Goal: Task Accomplishment & Management: Use online tool/utility

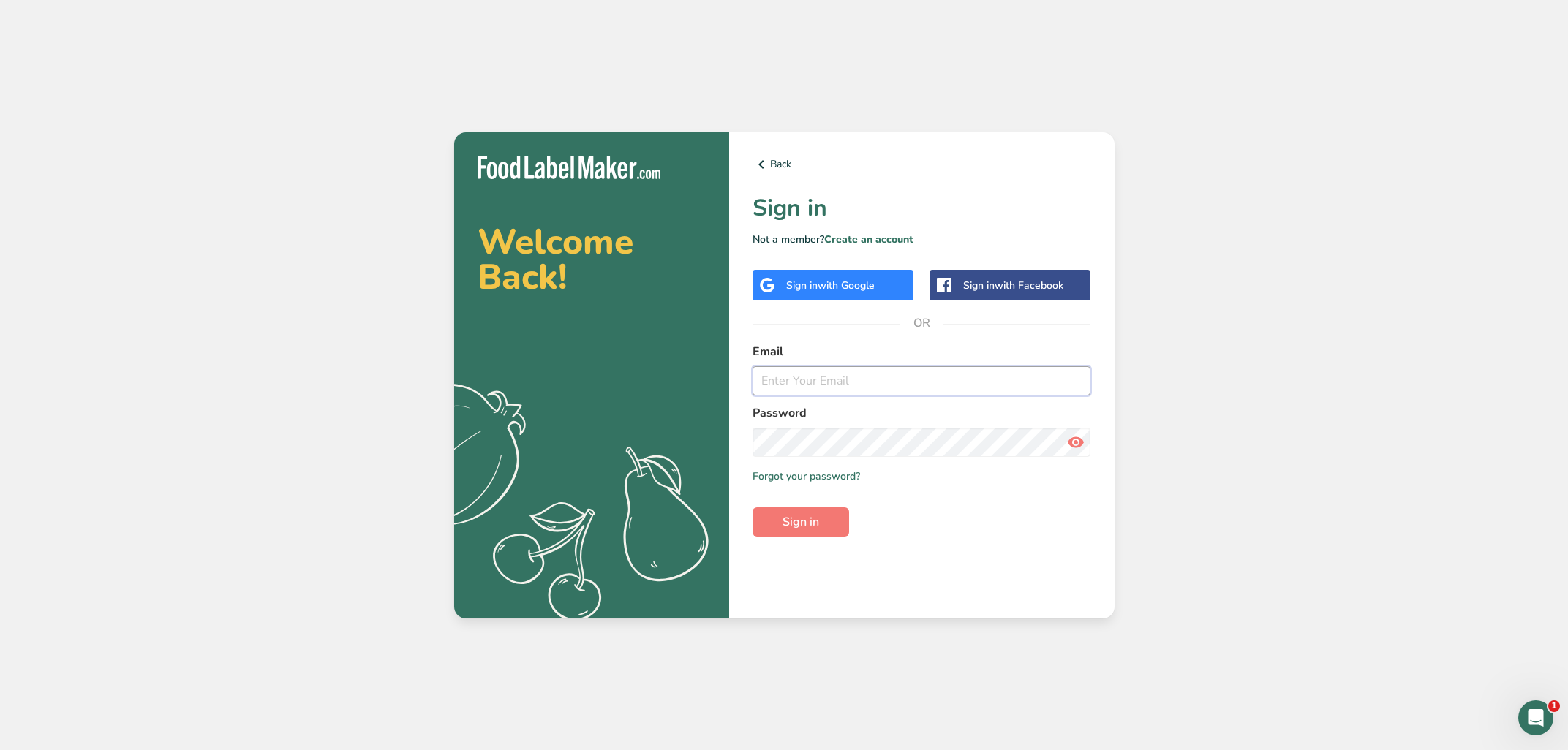
click at [896, 384] on input "email" at bounding box center [922, 380] width 339 height 29
type input "[EMAIL_ADDRESS][DOMAIN_NAME]"
click at [822, 516] on button "Sign in" at bounding box center [801, 522] width 97 height 29
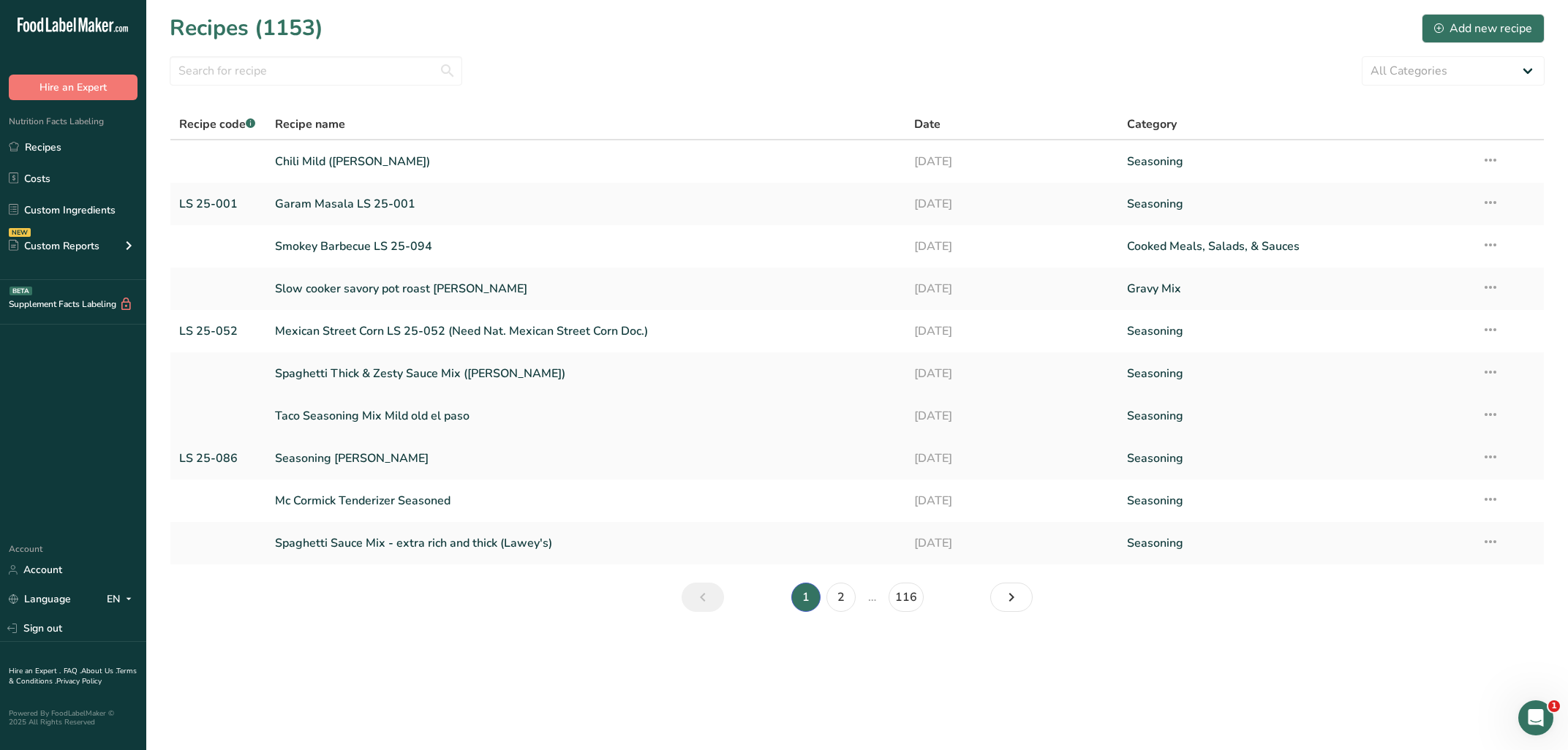
click at [423, 418] on link "Taco Seasoning Mix Mild old el paso" at bounding box center [585, 416] width 621 height 30
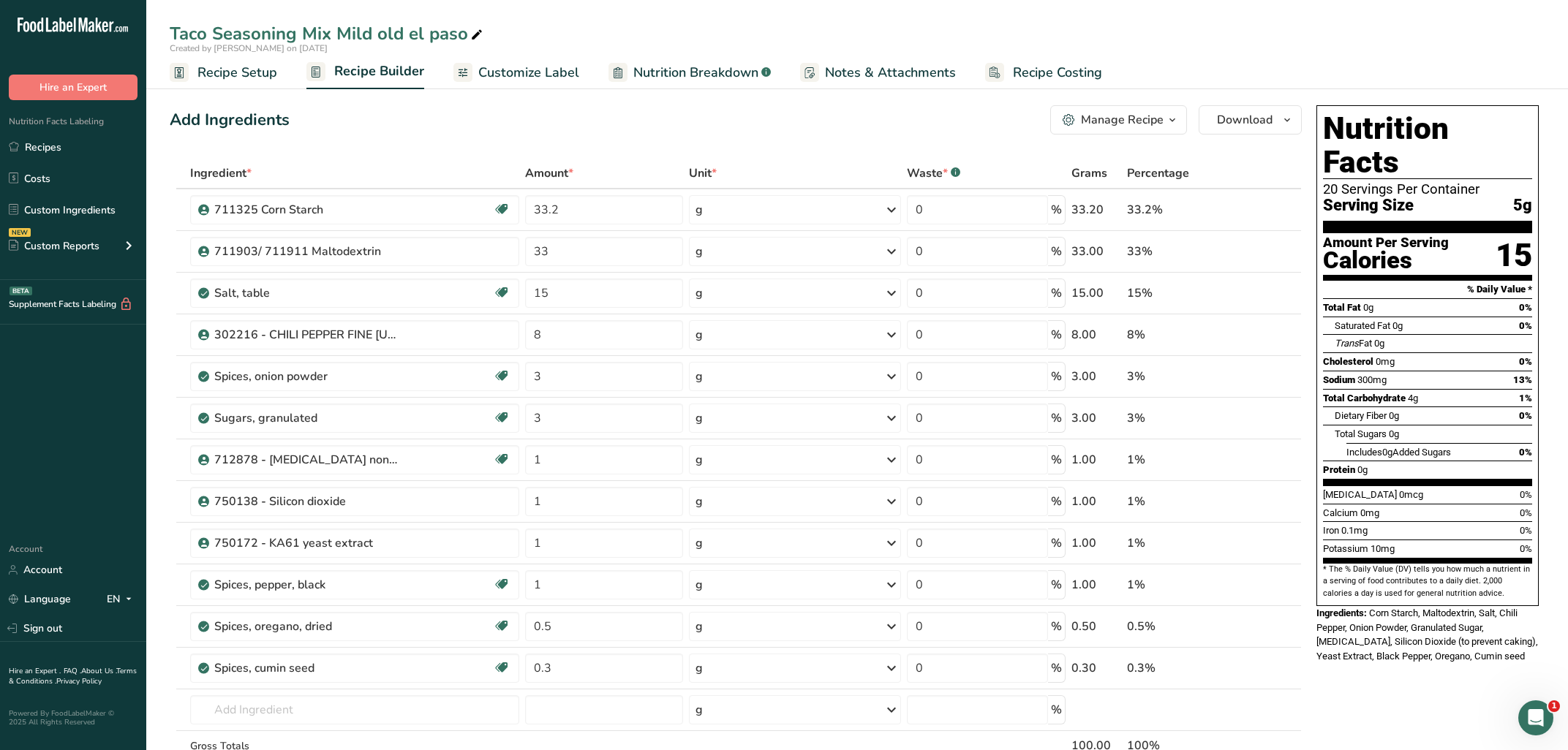
click at [209, 69] on span "Recipe Setup" at bounding box center [237, 72] width 80 height 19
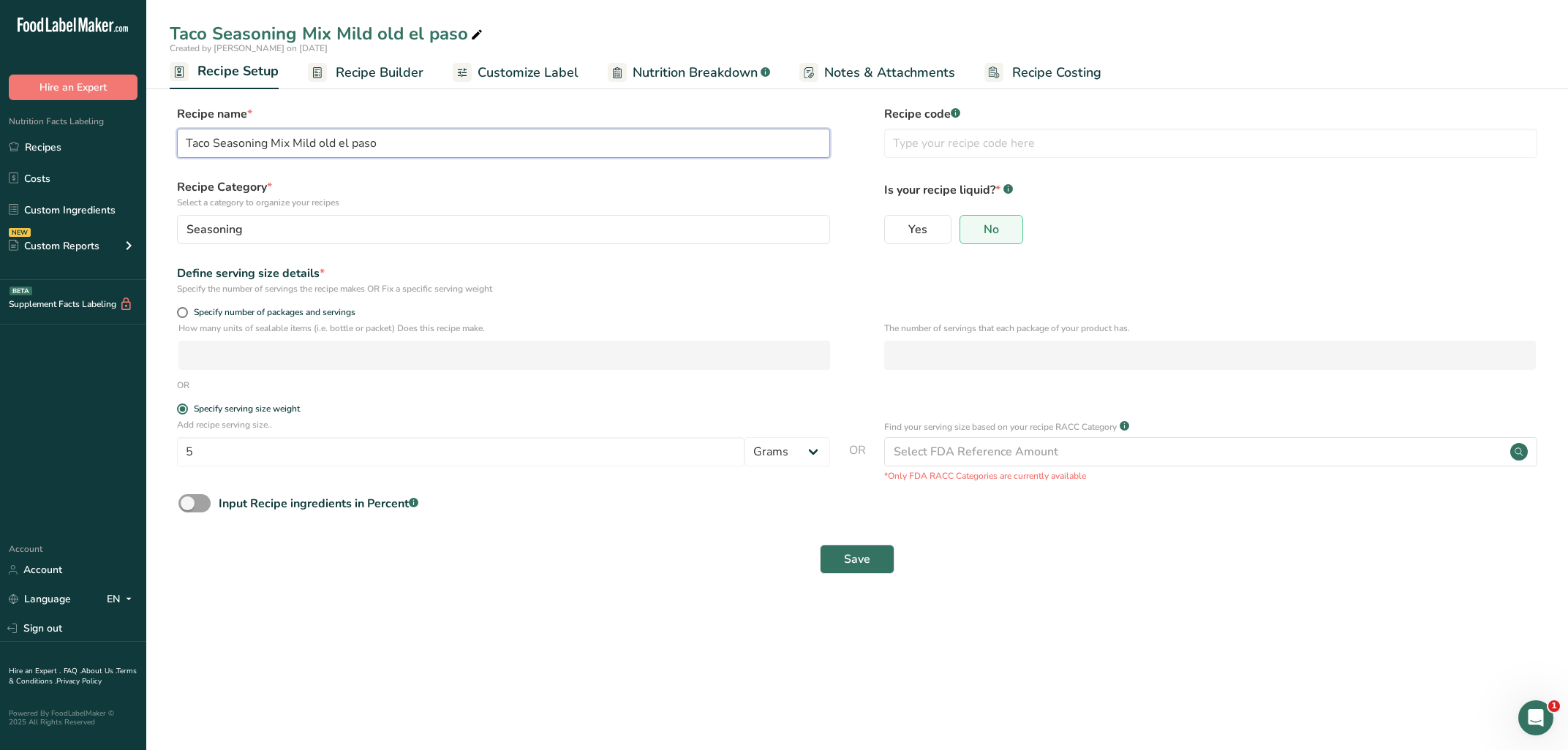
click at [653, 132] on input "Taco Seasoning Mix Mild old el paso" at bounding box center [503, 143] width 653 height 29
drag, startPoint x: 398, startPoint y: 141, endPoint x: 515, endPoint y: 155, distance: 117.8
click at [509, 152] on input "Taco Seasoning Mix Mild old el paso LS 25-092" at bounding box center [503, 143] width 653 height 29
type input "Taco Seasoning Mix Mild old el paso LS 25-092"
click at [942, 147] on input "text" at bounding box center [1210, 143] width 653 height 29
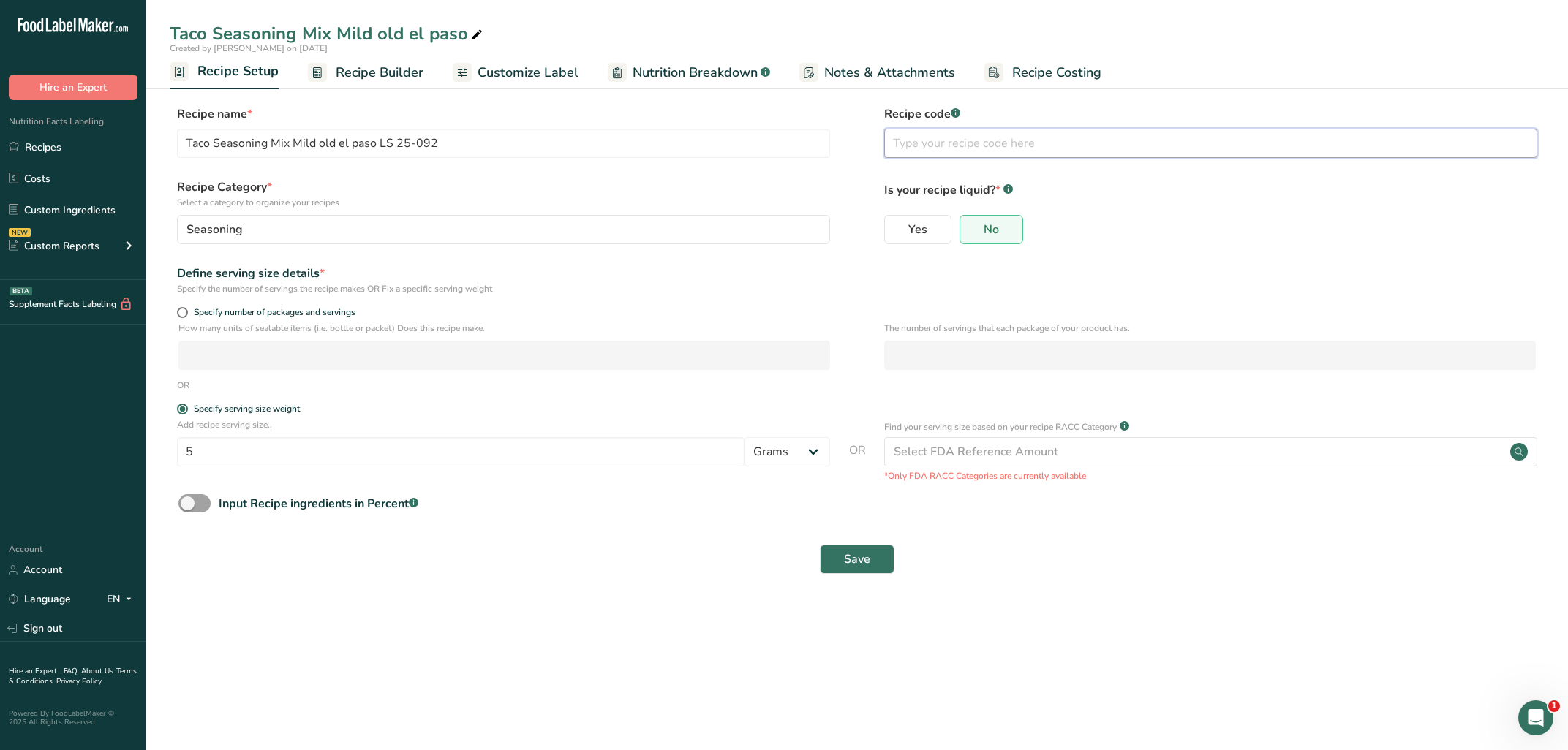
paste input "25-092"
type input "25-092"
click at [867, 569] on button "Save" at bounding box center [856, 559] width 75 height 29
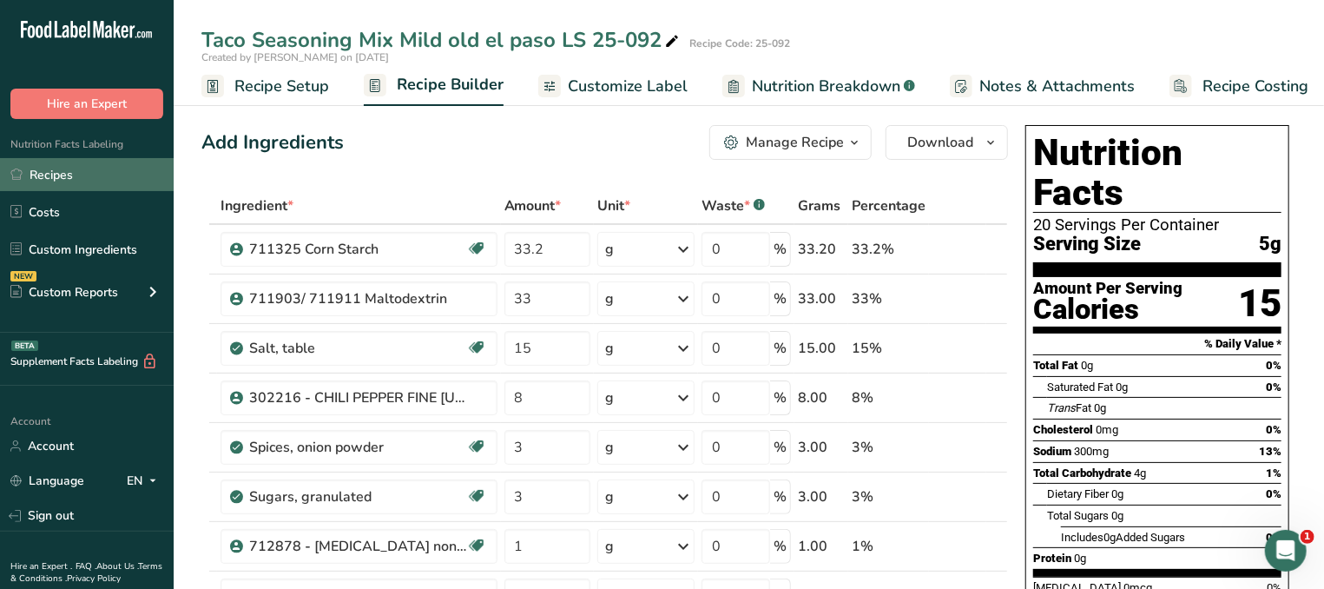
click at [94, 173] on link "Recipes" at bounding box center [87, 174] width 174 height 33
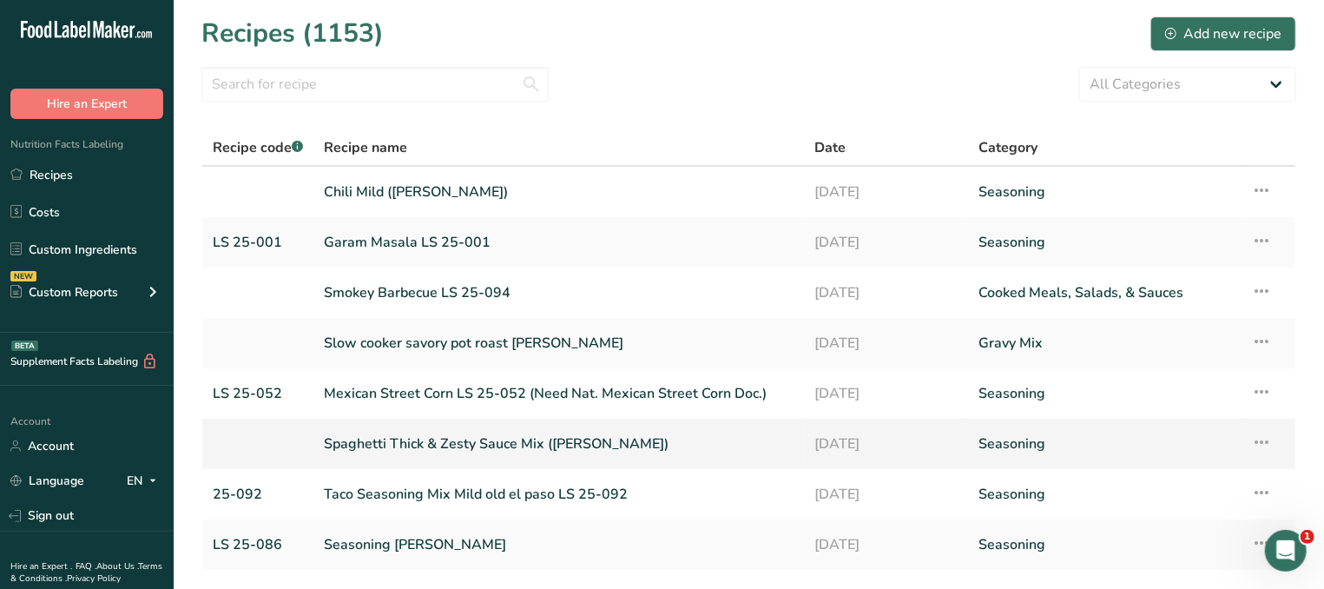
click at [351, 441] on link "Spaghetti Thick & Zesty Sauce Mix ([PERSON_NAME])" at bounding box center [559, 443] width 470 height 36
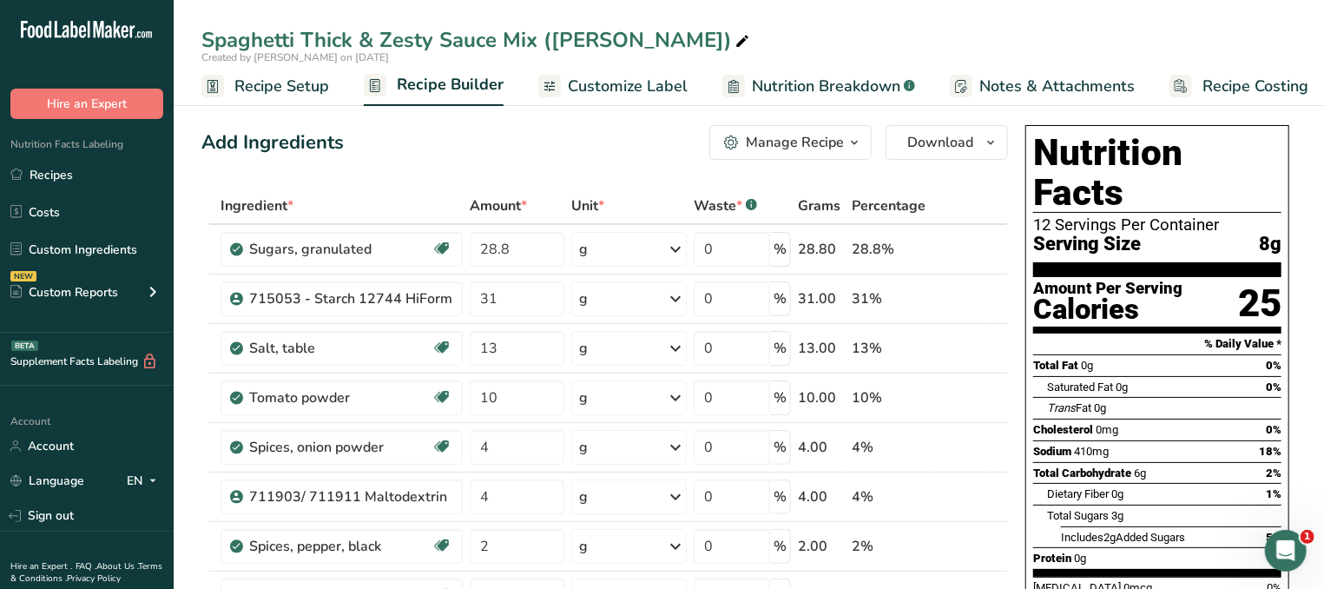
click at [288, 86] on span "Recipe Setup" at bounding box center [281, 86] width 95 height 23
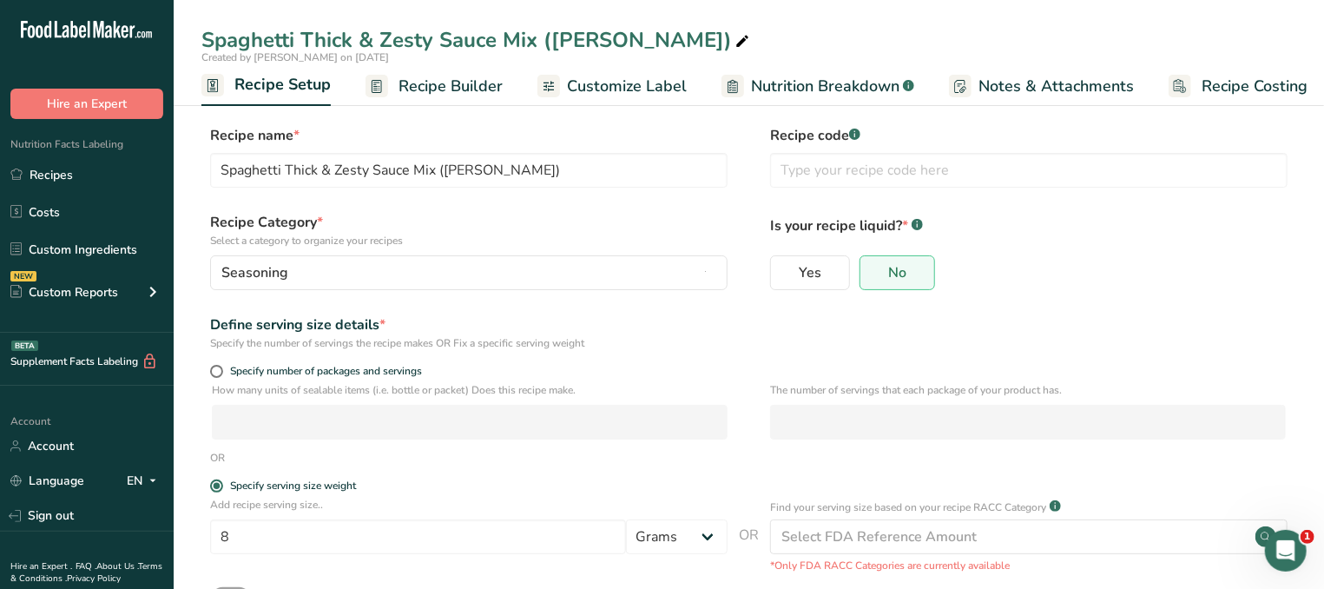
scroll to position [0, 5]
click at [854, 181] on input "text" at bounding box center [1029, 170] width 518 height 35
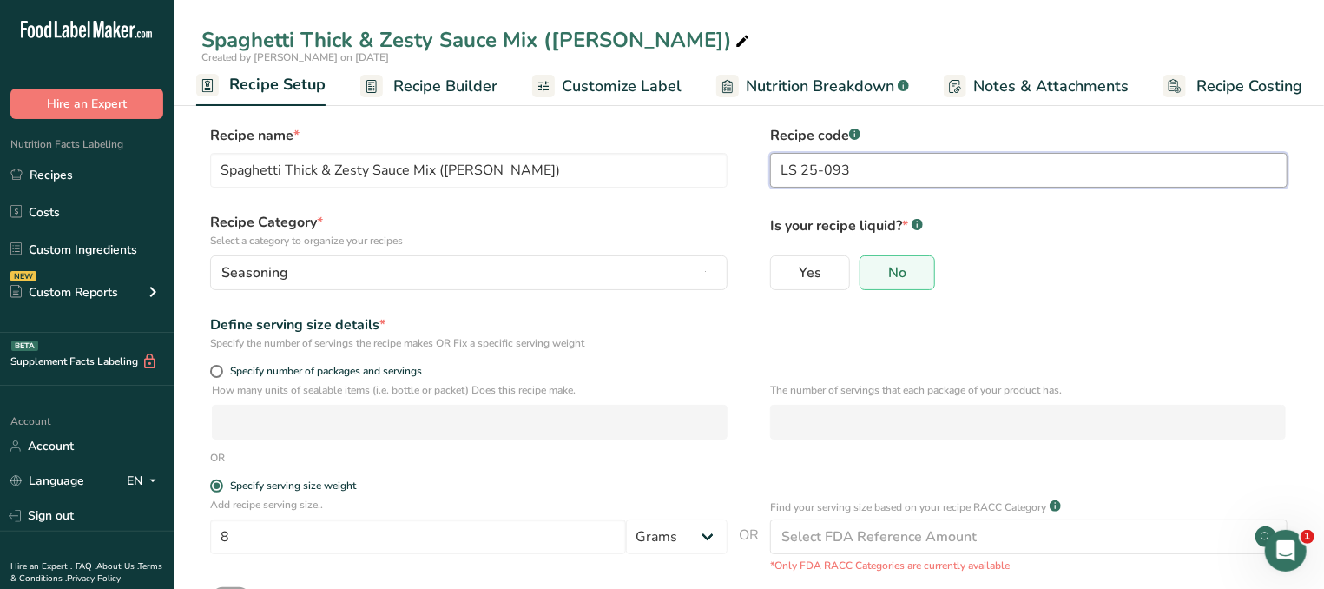
type input "LS 25-093"
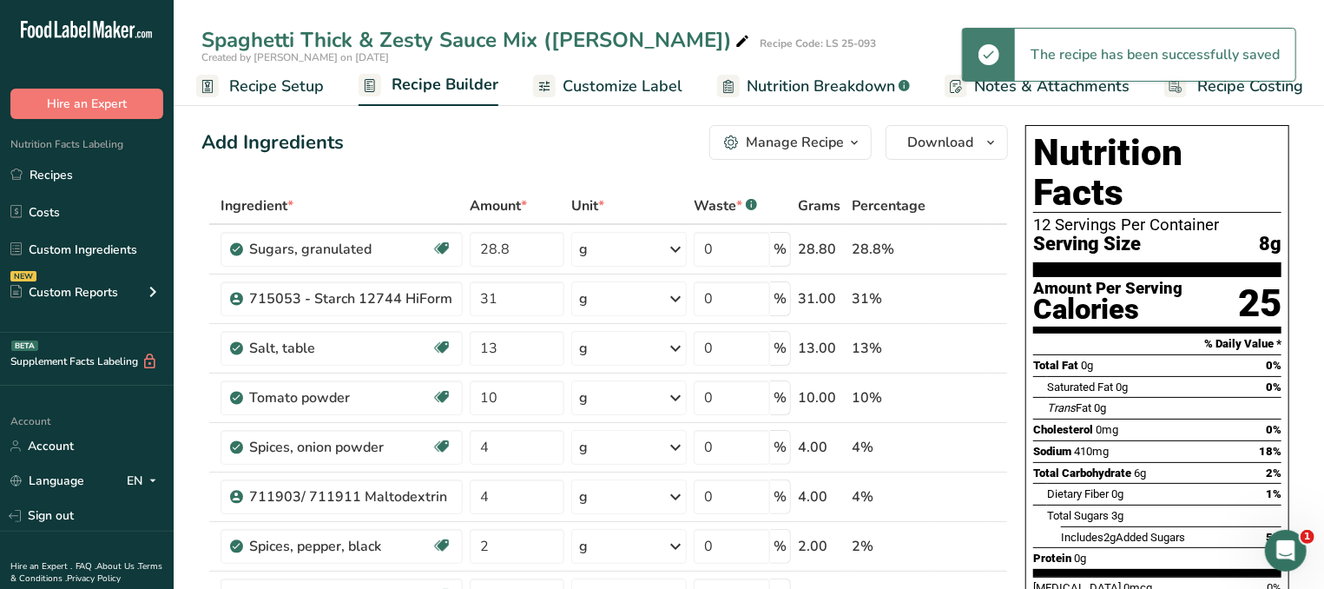
click at [259, 89] on span "Recipe Setup" at bounding box center [276, 86] width 95 height 23
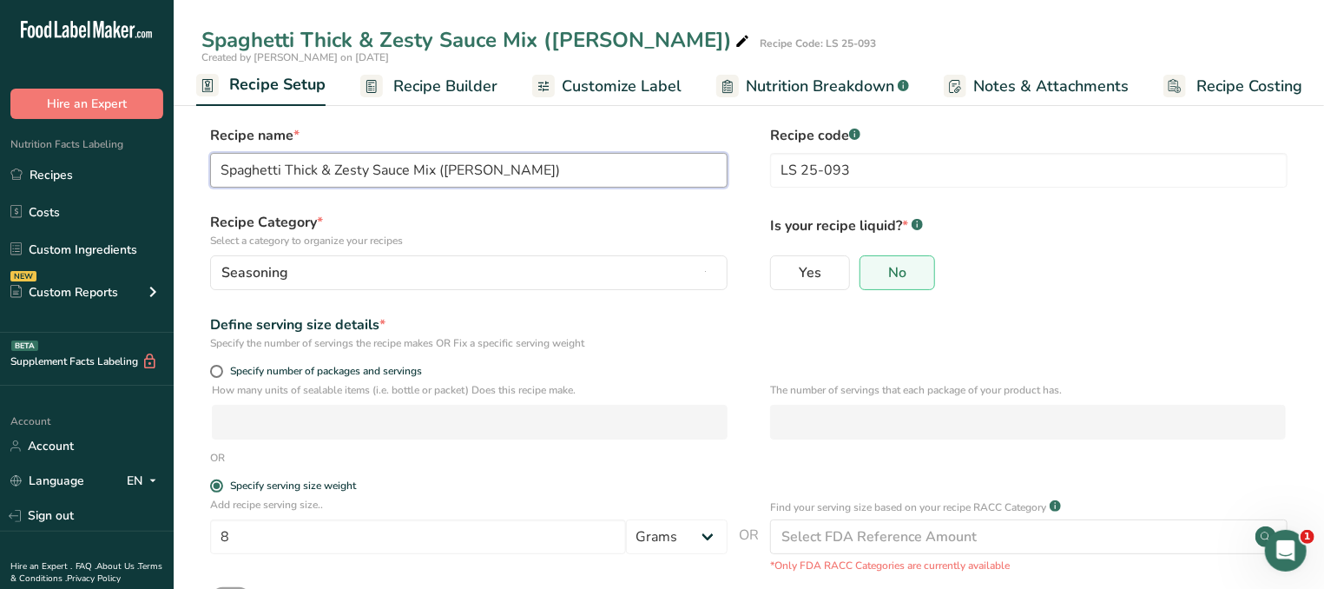
click at [564, 172] on input "Spaghetti Thick & Zesty Sauce Mix ([PERSON_NAME])" at bounding box center [469, 170] width 518 height 35
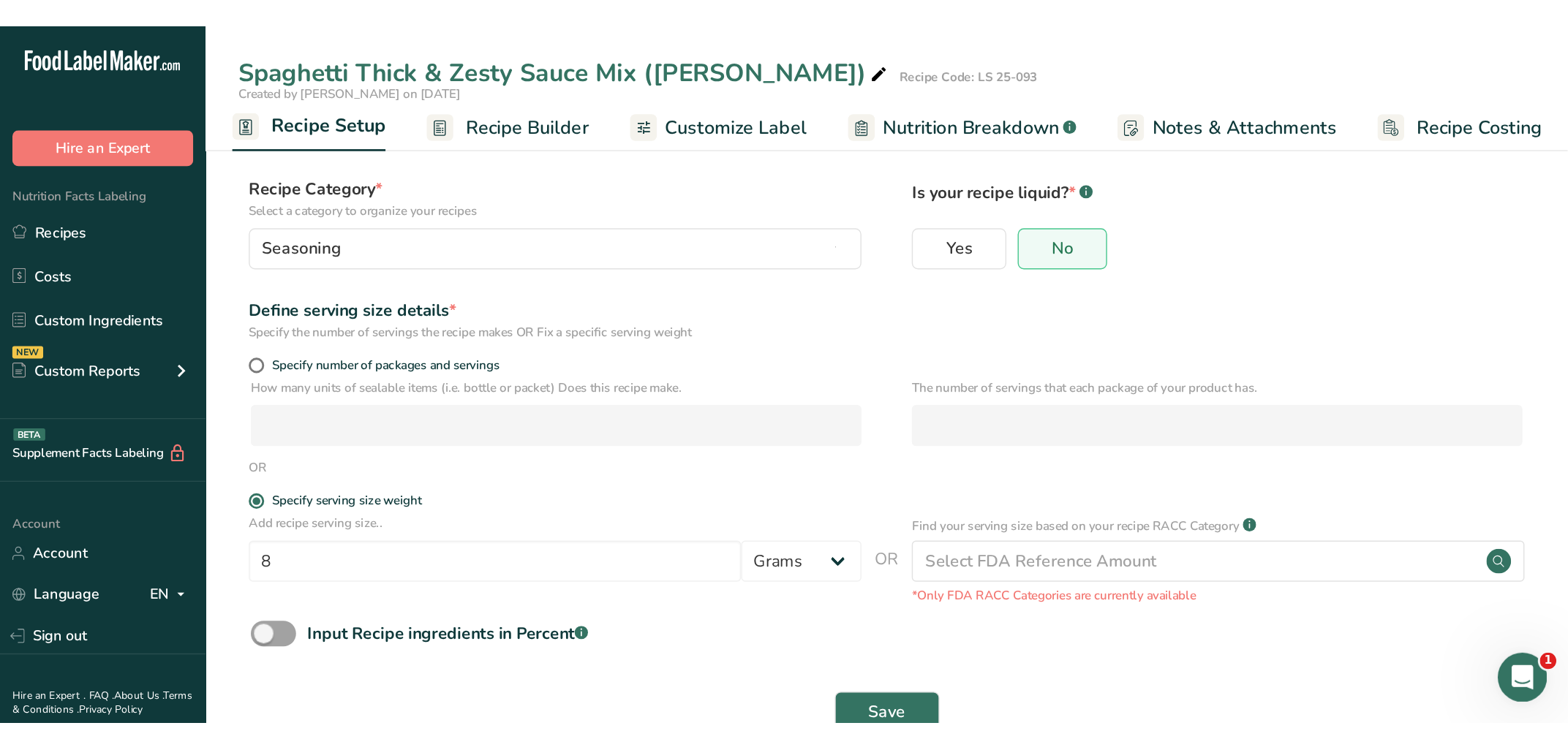
scroll to position [110, 0]
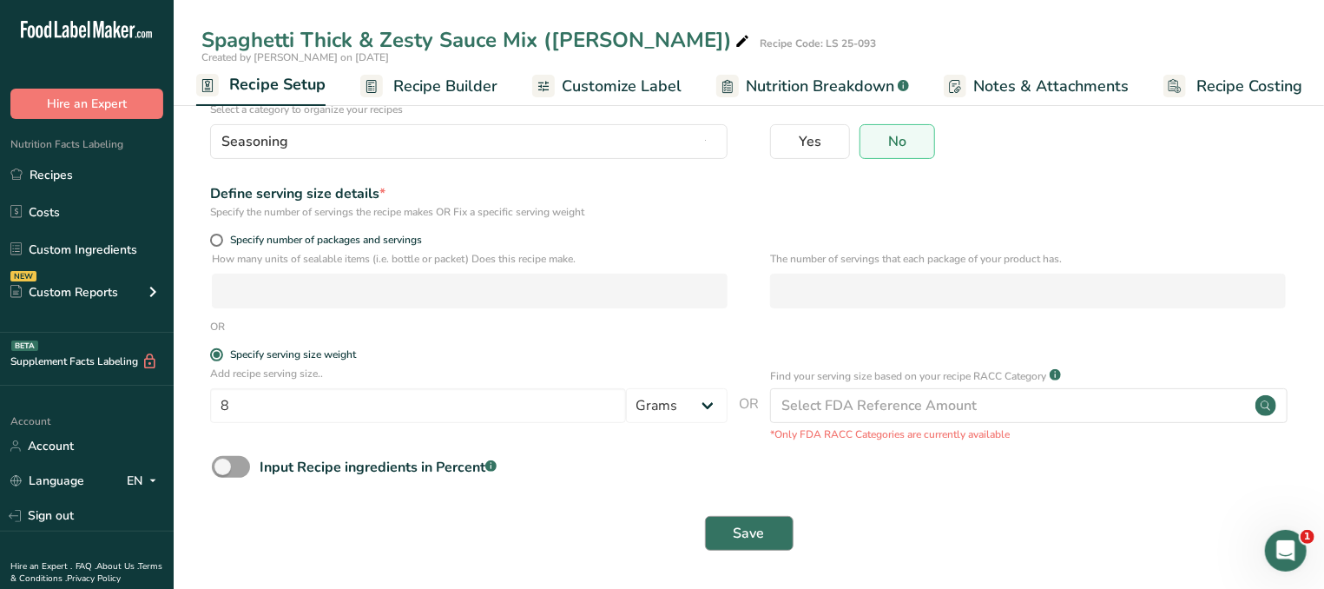
type input "Spaghetti Thick & Zesty Sauce Mix ([PERSON_NAME]) LS 25-093"
click at [751, 537] on span "Save" at bounding box center [749, 533] width 31 height 21
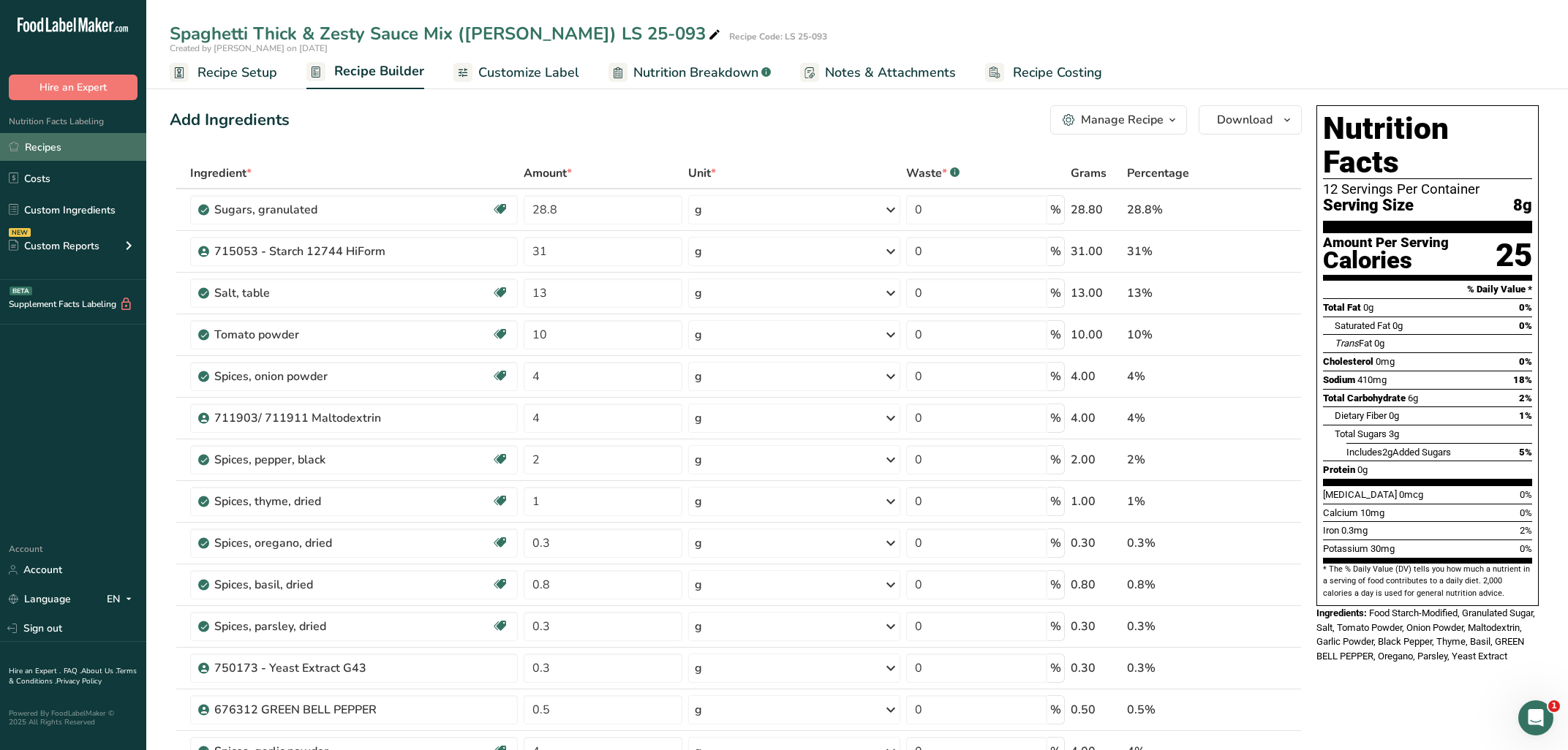
click at [81, 138] on link "Recipes" at bounding box center [73, 146] width 147 height 28
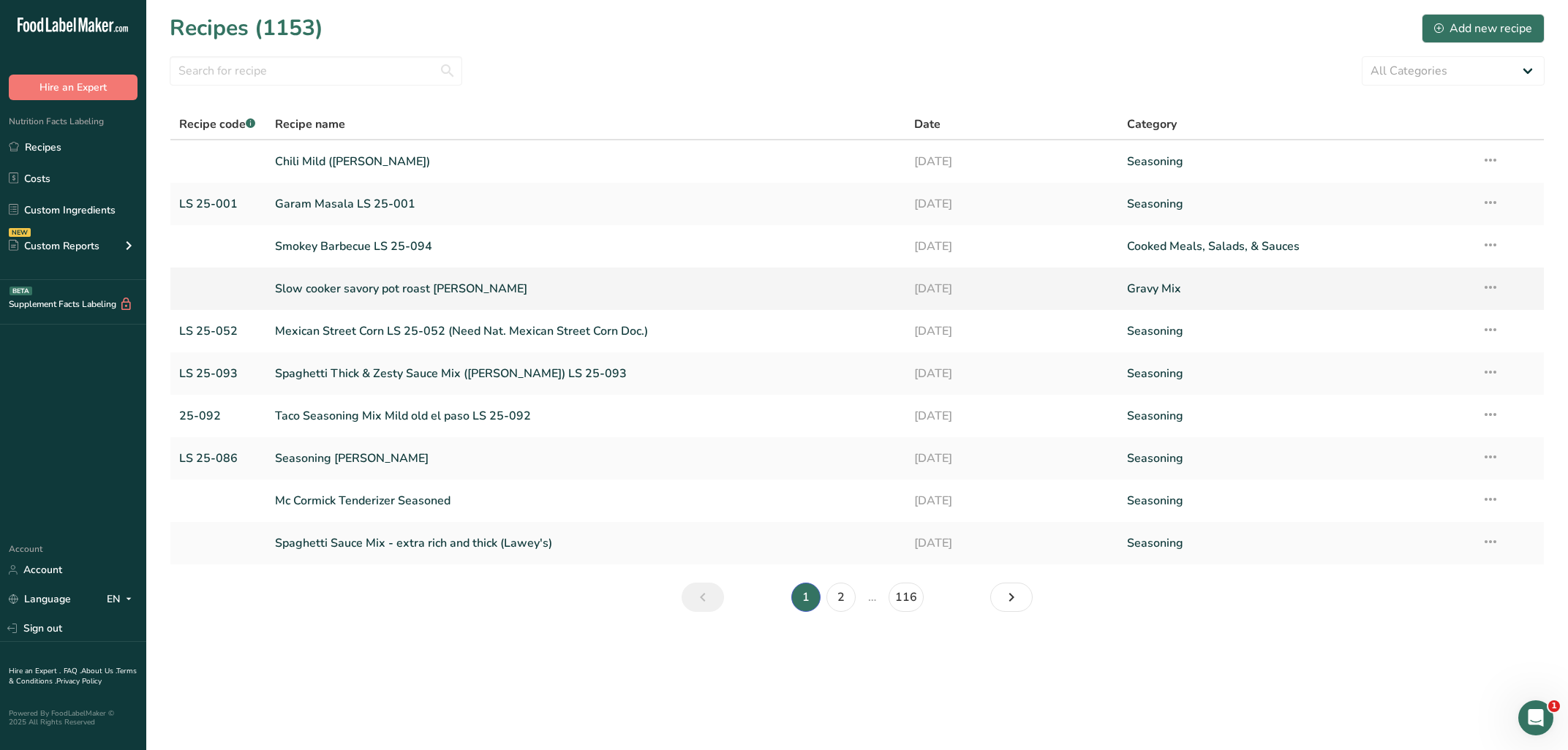
click at [408, 282] on link "Slow cooker savory pot roast [PERSON_NAME]" at bounding box center [585, 289] width 621 height 30
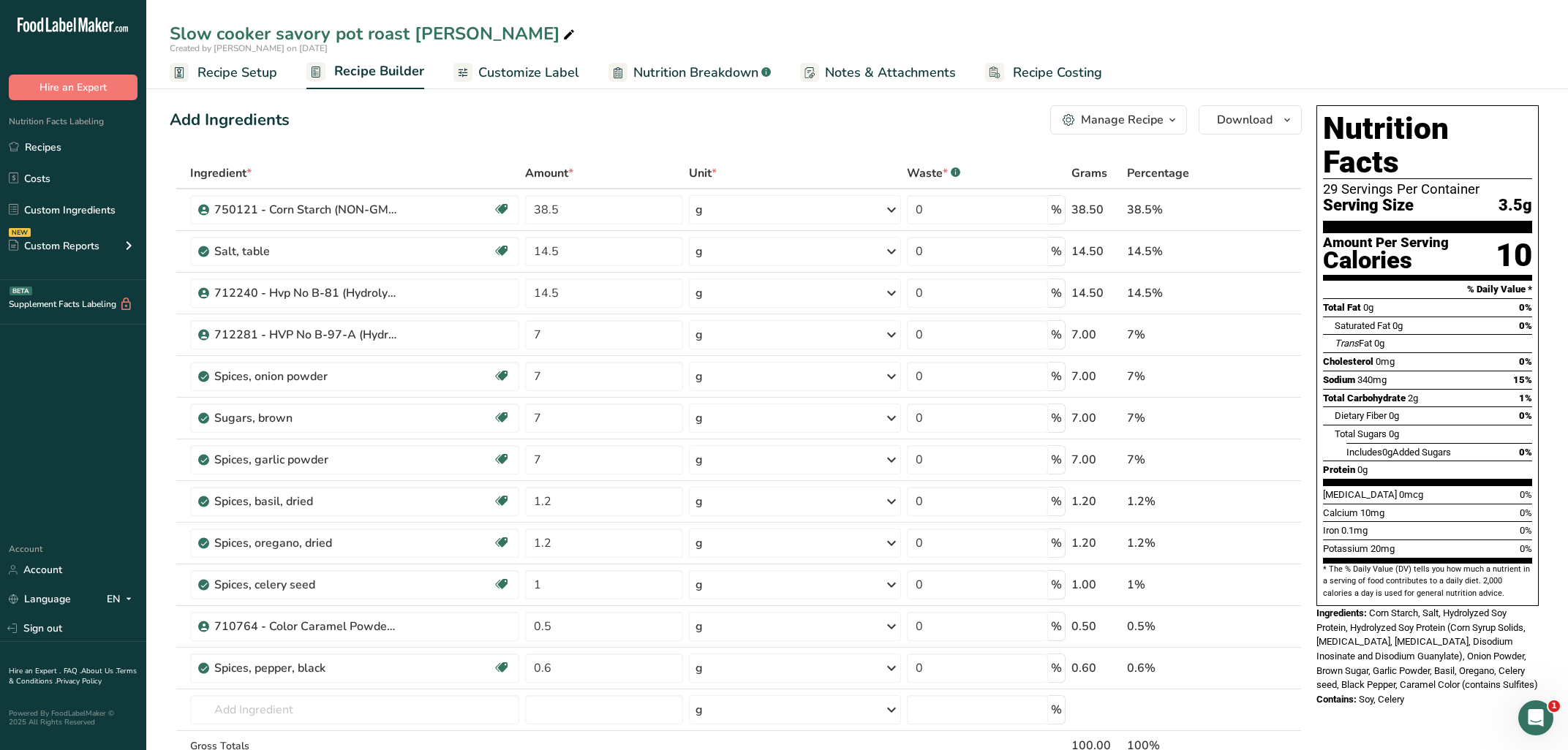
click at [919, 30] on div "Slow cooker savory pot roast [PERSON_NAME]" at bounding box center [857, 33] width 1421 height 26
click at [242, 68] on span "Recipe Setup" at bounding box center [237, 72] width 80 height 19
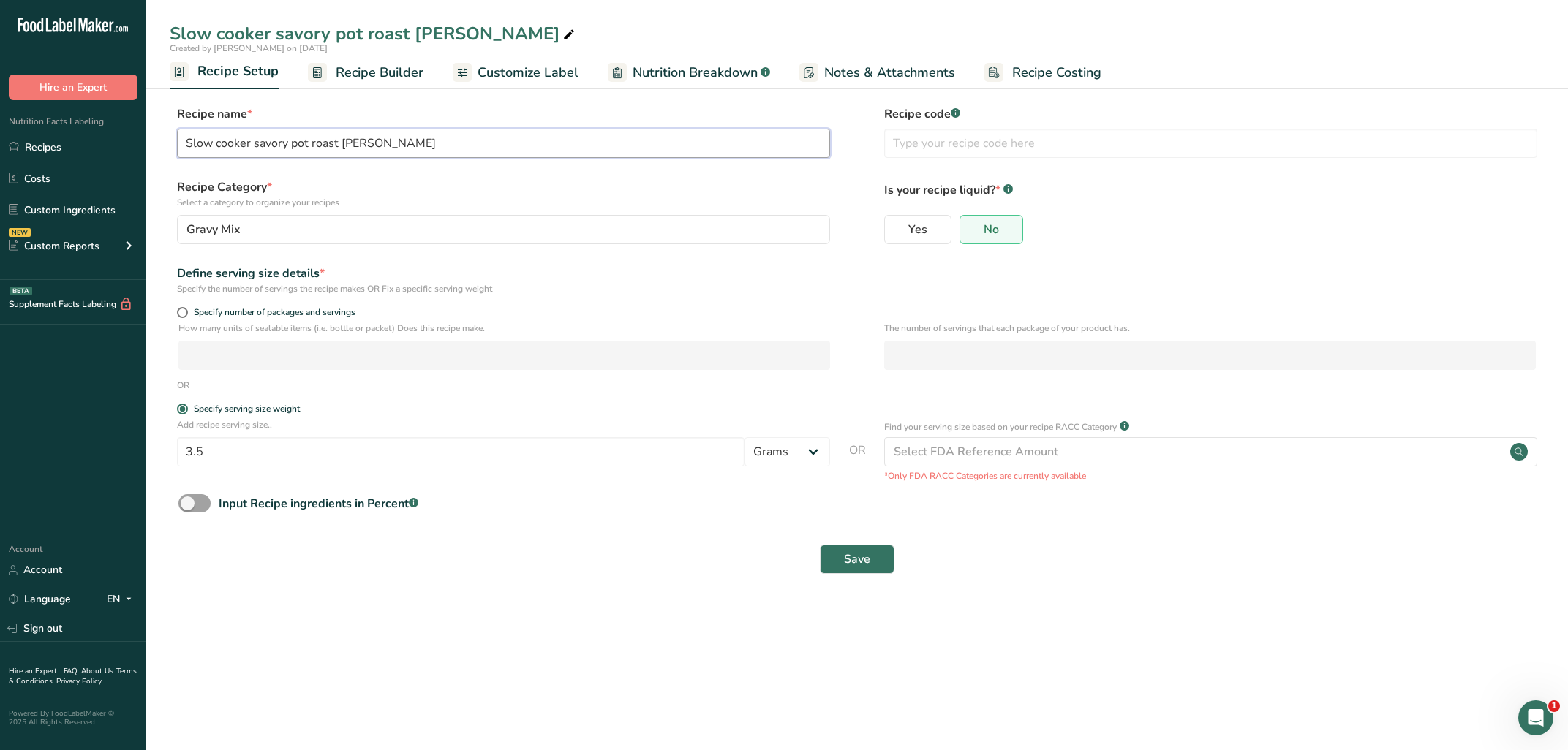
click at [436, 141] on input "Slow cooker savory pot roast [PERSON_NAME]" at bounding box center [503, 143] width 653 height 29
drag, startPoint x: 467, startPoint y: 146, endPoint x: 401, endPoint y: 142, distance: 66.1
click at [401, 142] on input "Slow cooker savory pot roast [PERSON_NAME] 25-095" at bounding box center [503, 143] width 653 height 29
type input "Slow cooker savory pot roast [PERSON_NAME] 25-095"
click at [1037, 150] on input "text" at bounding box center [1210, 143] width 653 height 29
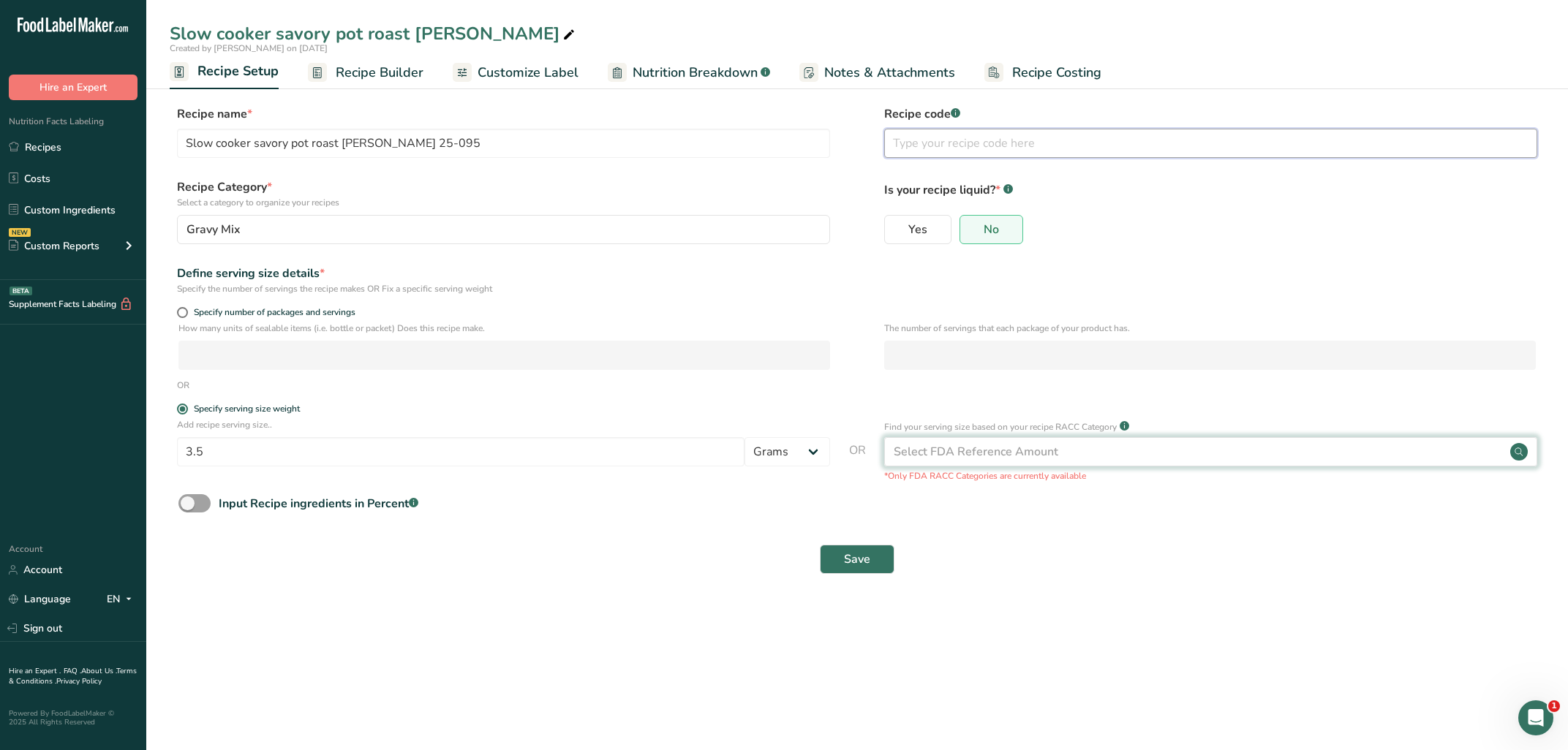
paste input "LS 25-095"
type input "LS 25-095"
click at [874, 547] on button "Save" at bounding box center [856, 559] width 75 height 29
